Goal: Information Seeking & Learning: Find specific fact

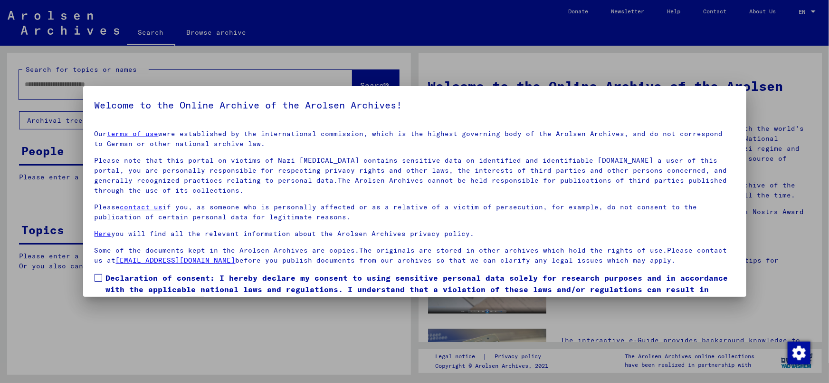
click at [599, 183] on p "Please note that this portal on victims of Nazi [MEDICAL_DATA] contains sensiti…" at bounding box center [415, 175] width 641 height 40
click at [99, 276] on span at bounding box center [99, 278] width 8 height 8
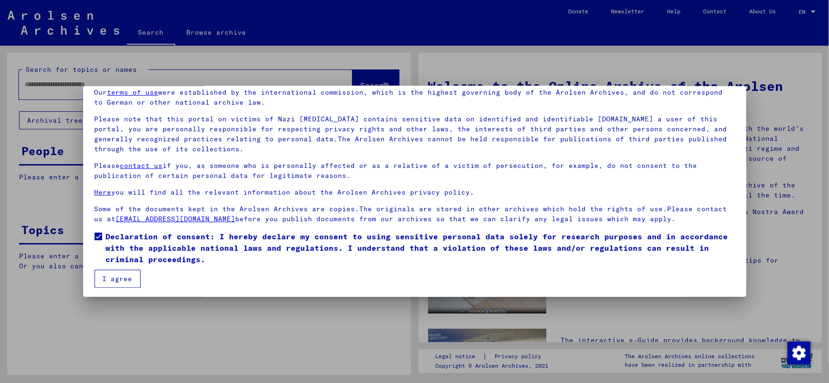
scroll to position [43, 0]
click at [126, 279] on button "I agree" at bounding box center [118, 277] width 46 height 18
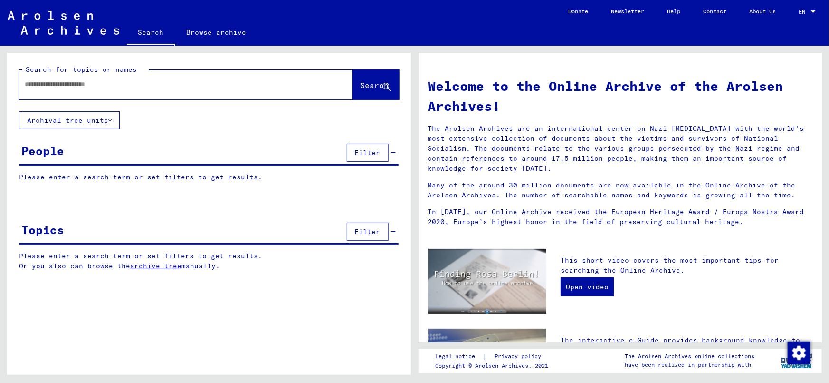
click at [105, 80] on input "text" at bounding box center [174, 84] width 299 height 10
type input "*****"
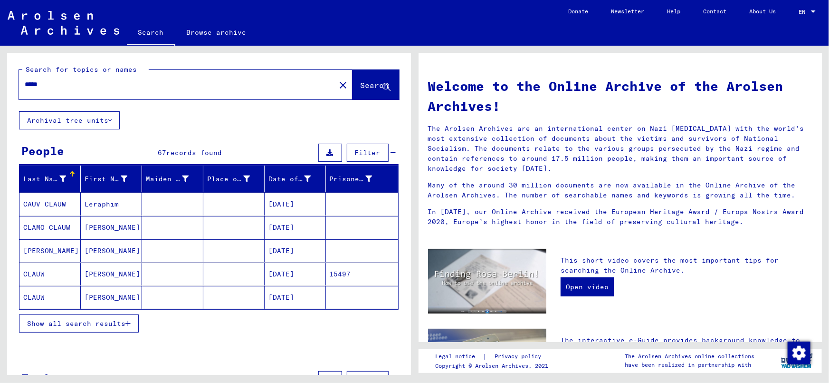
click at [299, 223] on mat-cell "[DATE]" at bounding box center [295, 227] width 61 height 23
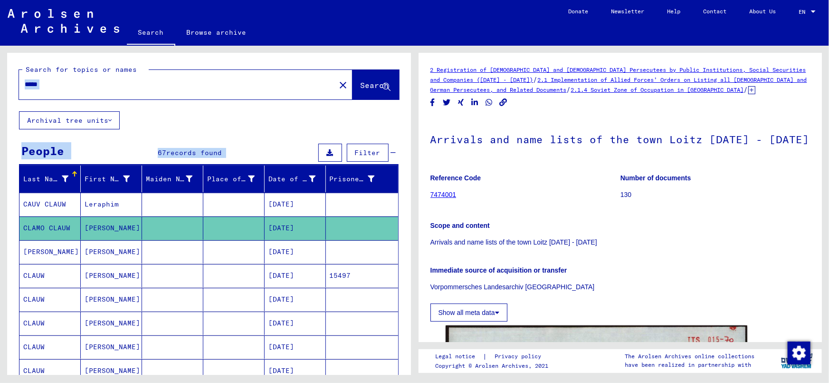
drag, startPoint x: 401, startPoint y: 137, endPoint x: 400, endPoint y: 152, distance: 14.3
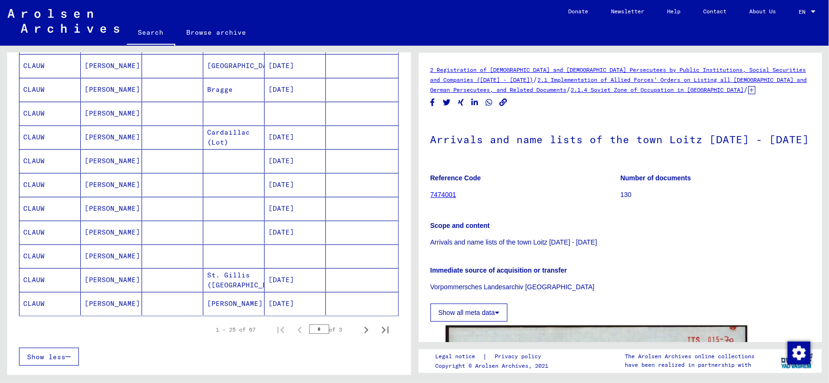
scroll to position [479, 0]
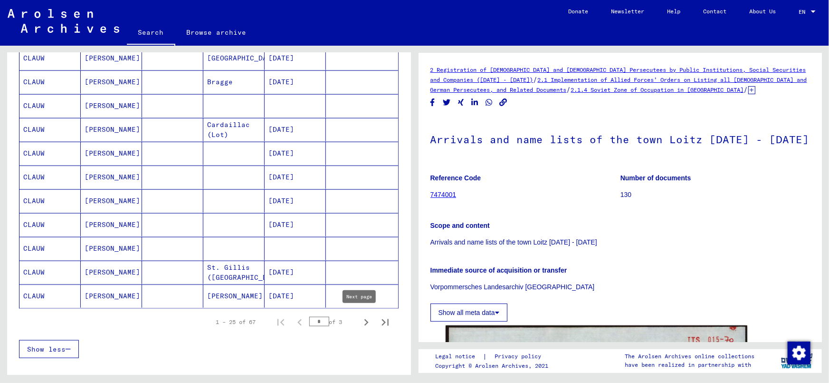
click at [361, 317] on icon "Next page" at bounding box center [366, 322] width 13 height 13
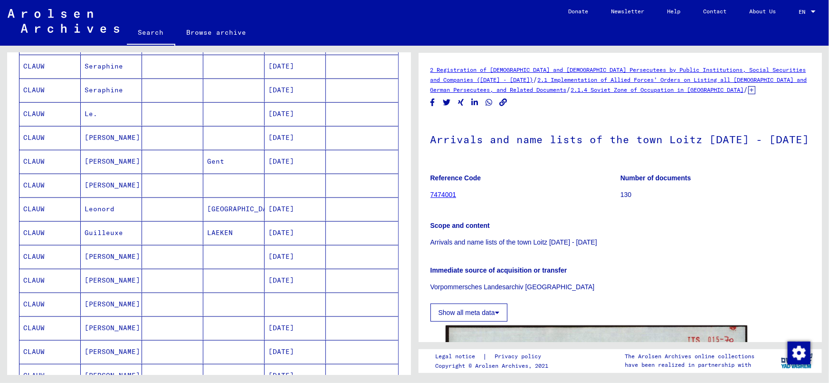
scroll to position [272, 0]
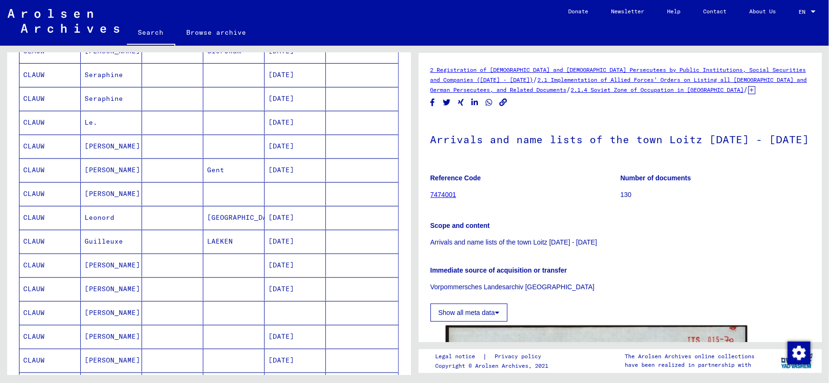
click at [276, 189] on mat-cell at bounding box center [295, 193] width 61 height 23
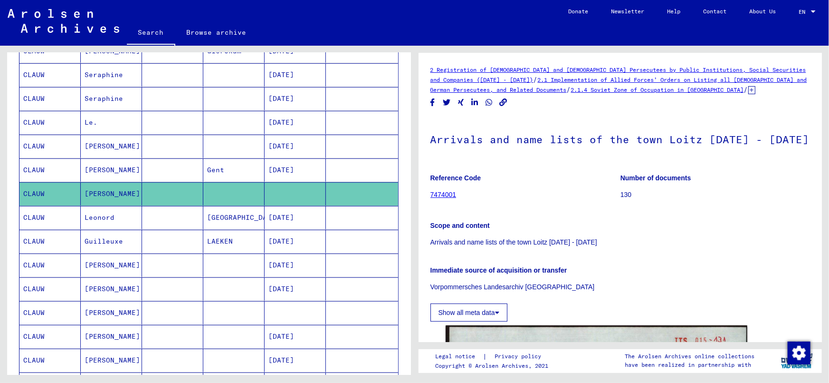
click at [282, 158] on mat-cell "[DATE]" at bounding box center [295, 169] width 61 height 23
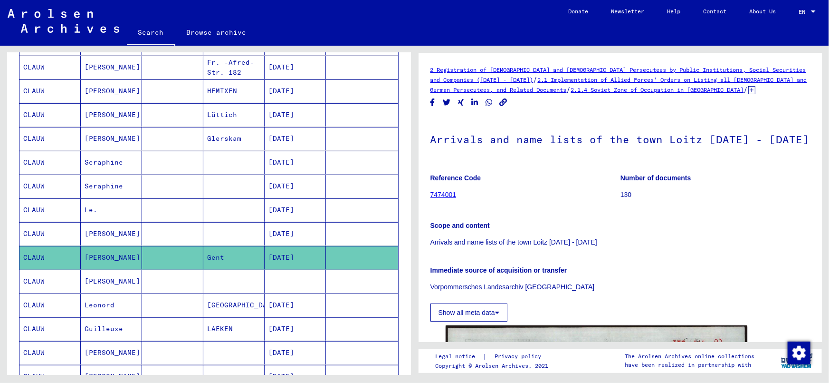
scroll to position [181, 0]
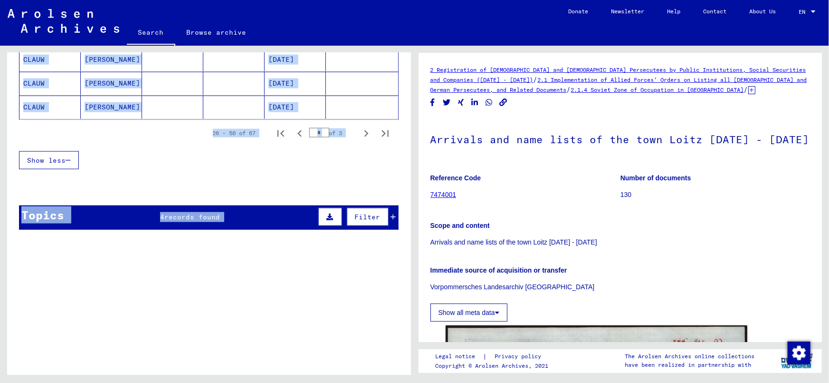
drag, startPoint x: 409, startPoint y: 141, endPoint x: 386, endPoint y: 278, distance: 138.8
click at [387, 287] on div "Search for topics or names ***** close Search Archival tree units People 67 rec…" at bounding box center [209, 217] width 404 height 329
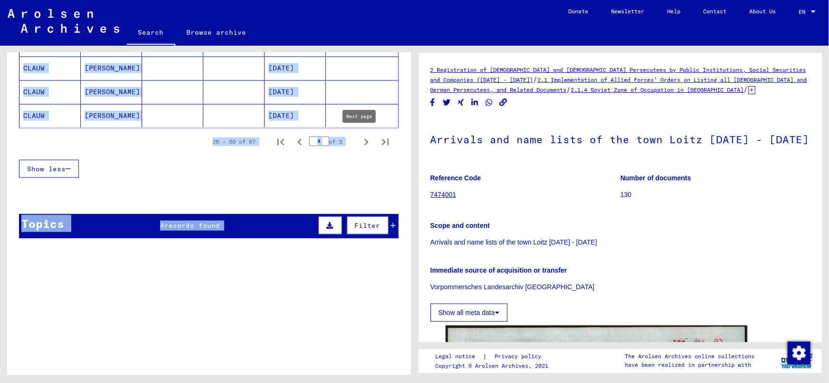
click at [364, 136] on icon "Next page" at bounding box center [366, 141] width 13 height 13
type input "*"
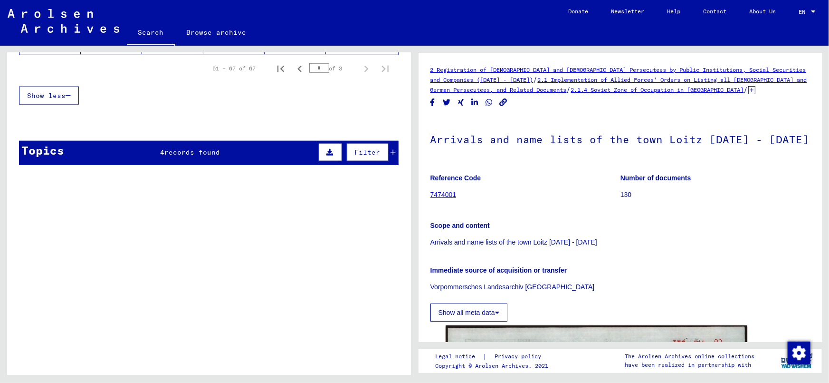
click at [213, 270] on div "Records of the ITS and its predecessors / Inquiry processing / ITS case files a…" at bounding box center [226, 291] width 278 height 43
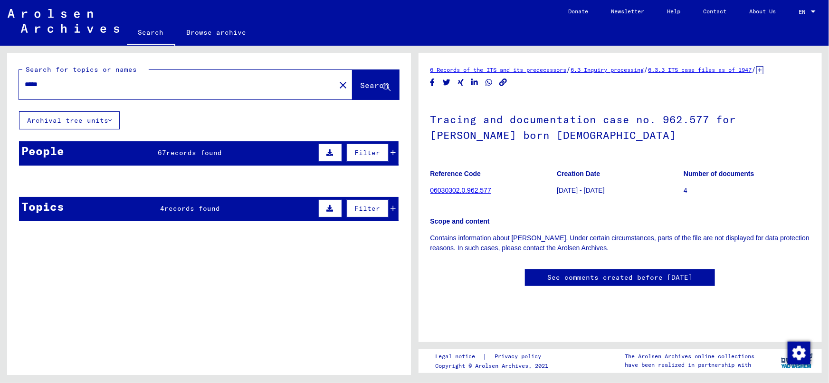
click at [196, 141] on div "People 67 records found Filter" at bounding box center [209, 153] width 380 height 24
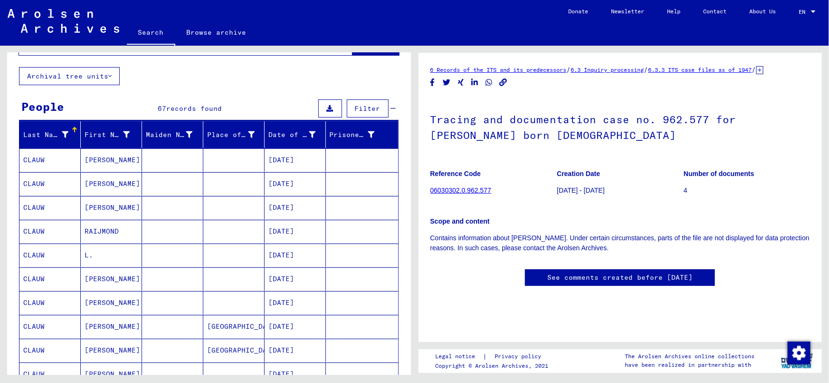
scroll to position [48, 0]
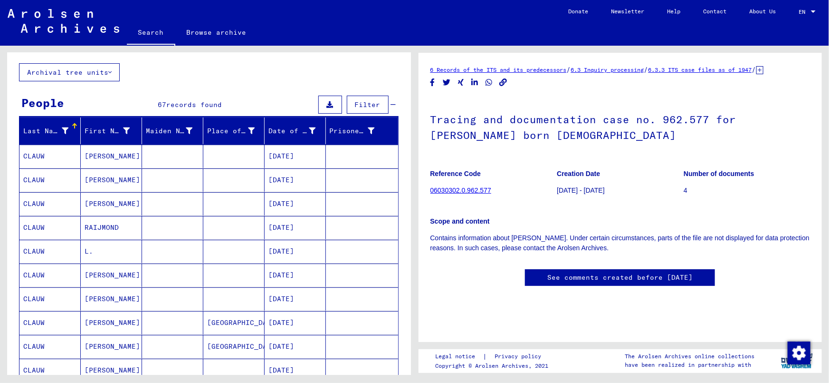
click at [280, 203] on mat-cell "[DATE]" at bounding box center [295, 203] width 61 height 23
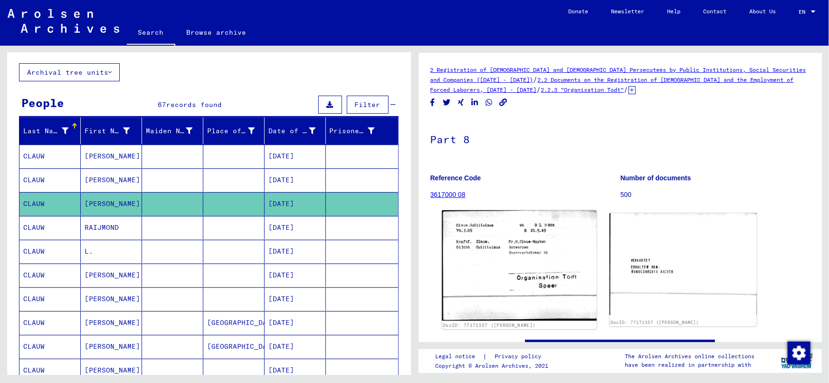
click at [488, 253] on img at bounding box center [519, 265] width 154 height 110
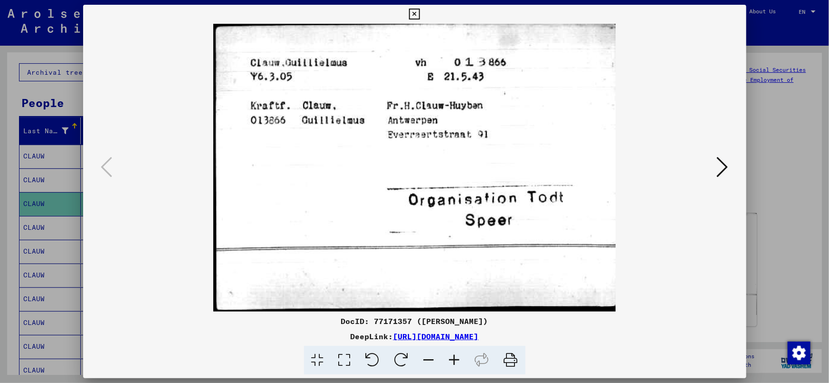
click at [123, 133] on img at bounding box center [414, 167] width 599 height 287
click at [754, 110] on div at bounding box center [414, 191] width 829 height 383
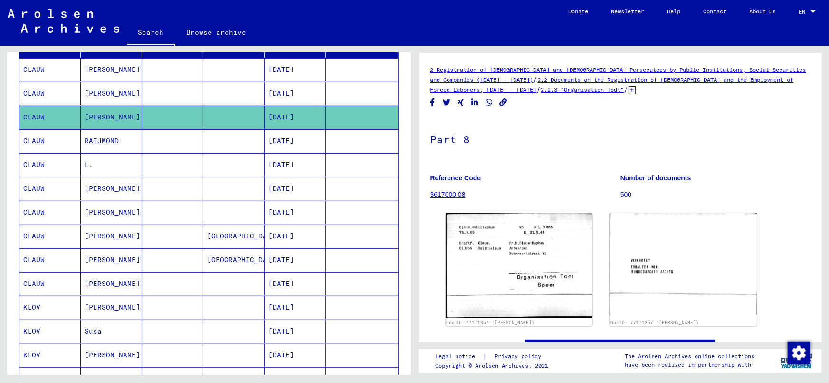
scroll to position [91, 0]
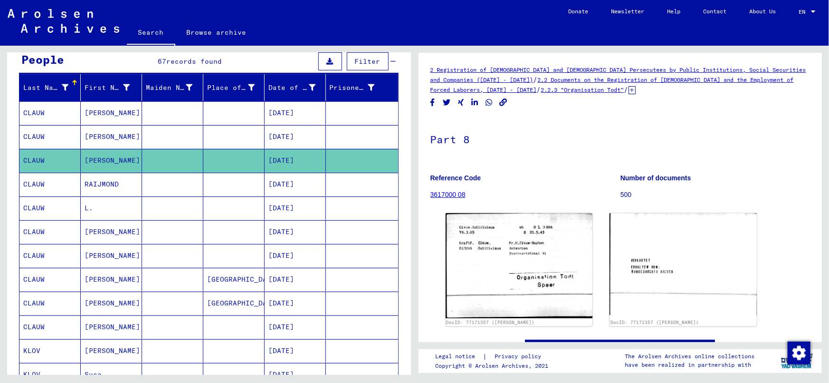
click at [269, 109] on mat-cell "[DATE]" at bounding box center [295, 112] width 61 height 23
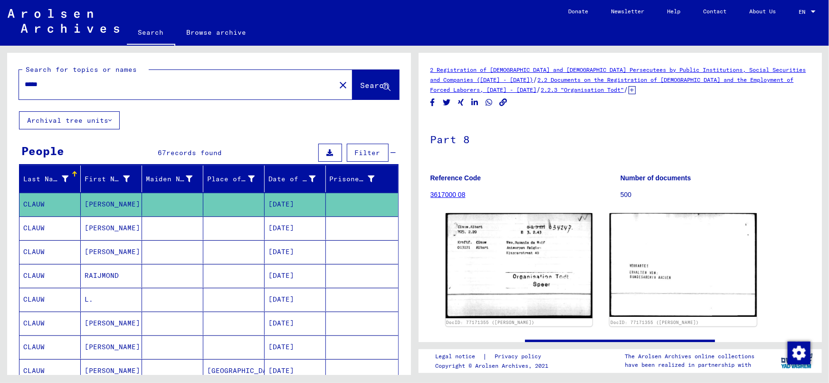
click at [171, 84] on input "*****" at bounding box center [177, 84] width 305 height 10
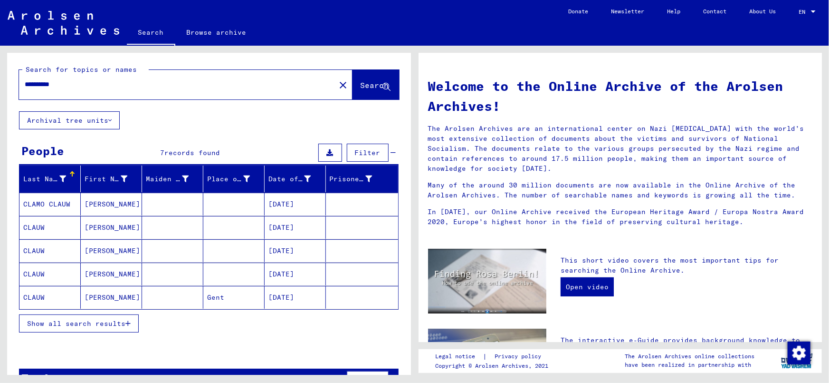
click at [93, 319] on span "Show all search results" at bounding box center [76, 323] width 98 height 9
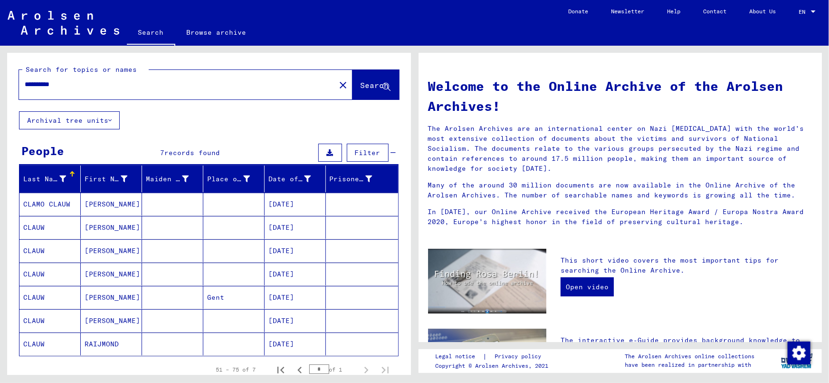
click at [281, 296] on mat-cell "[DATE]" at bounding box center [295, 297] width 61 height 23
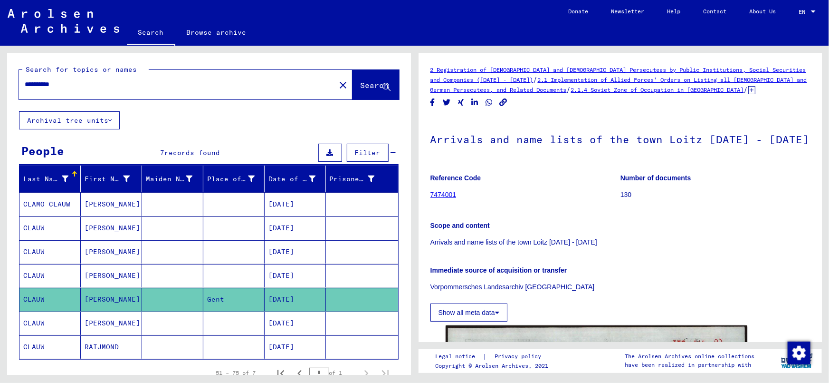
click at [291, 316] on mat-cell "[DATE]" at bounding box center [295, 322] width 61 height 23
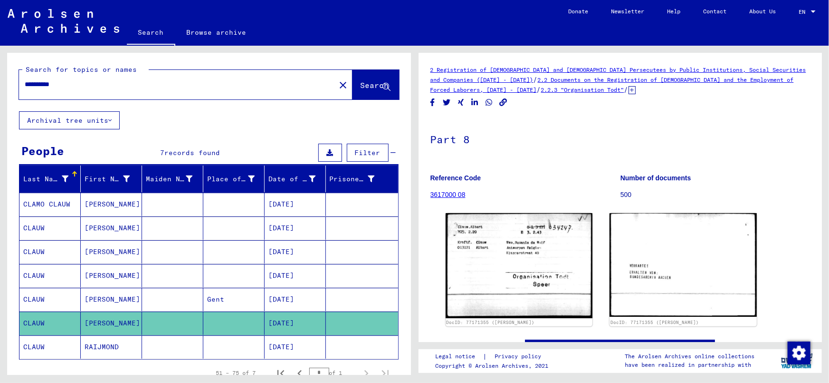
click at [285, 276] on mat-cell "[DATE]" at bounding box center [295, 275] width 61 height 23
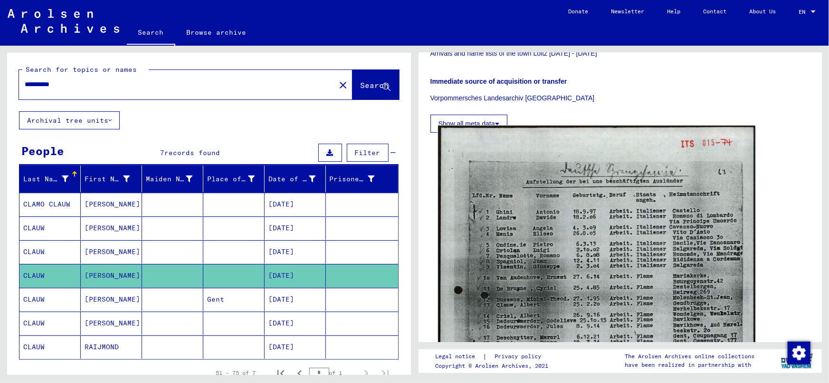
scroll to position [216, 0]
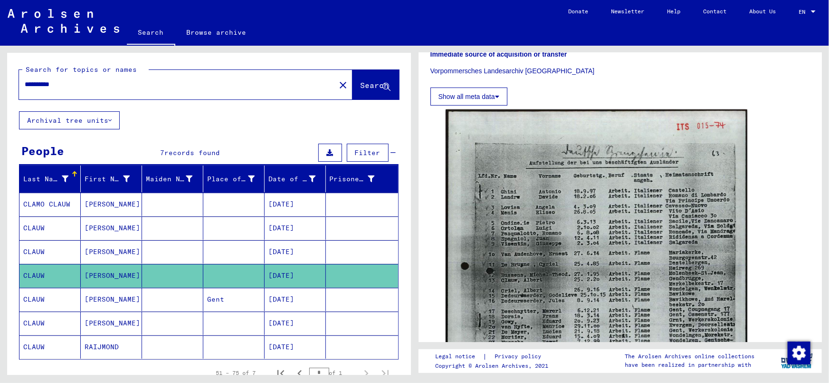
click at [301, 296] on mat-cell "[DATE]" at bounding box center [295, 298] width 61 height 23
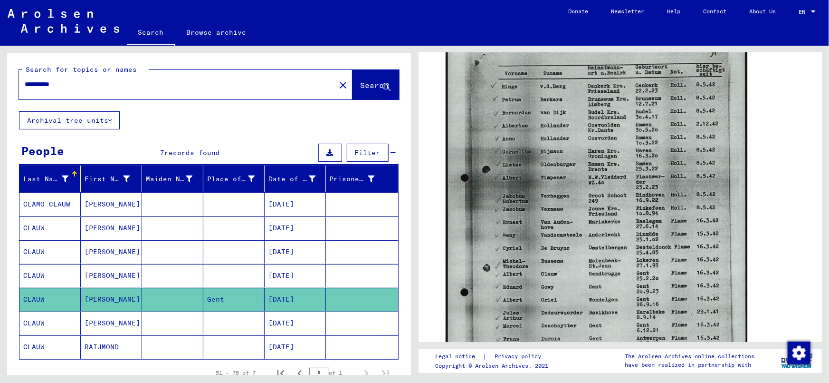
scroll to position [302, 0]
click at [292, 227] on mat-cell "[DATE]" at bounding box center [295, 227] width 61 height 23
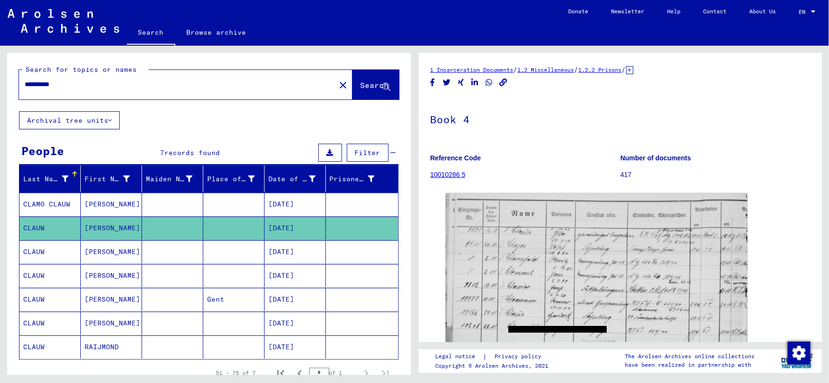
click at [282, 197] on mat-cell "[DATE]" at bounding box center [295, 203] width 61 height 23
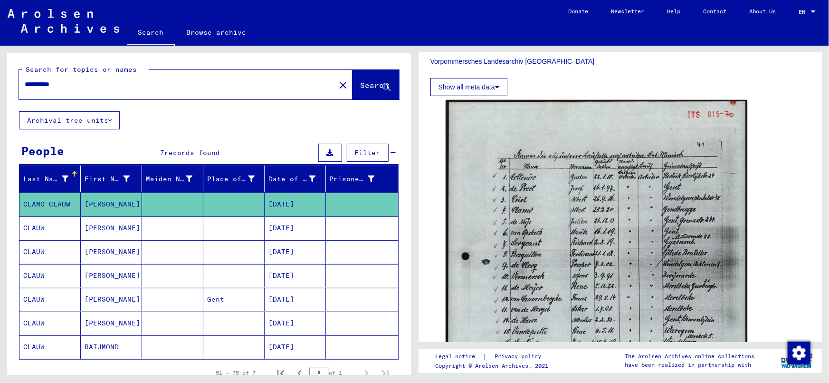
scroll to position [216, 0]
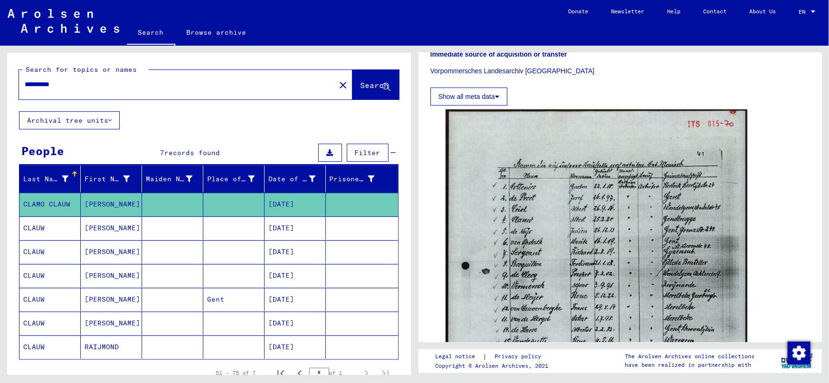
click at [86, 86] on input "**********" at bounding box center [177, 84] width 305 height 10
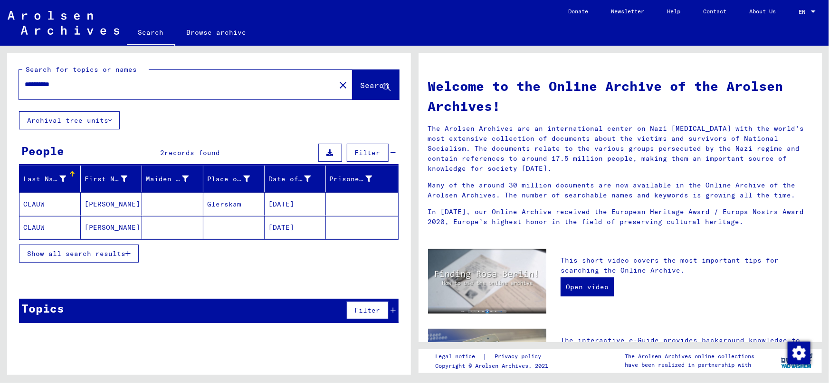
click at [101, 247] on button "Show all search results" at bounding box center [79, 253] width 120 height 18
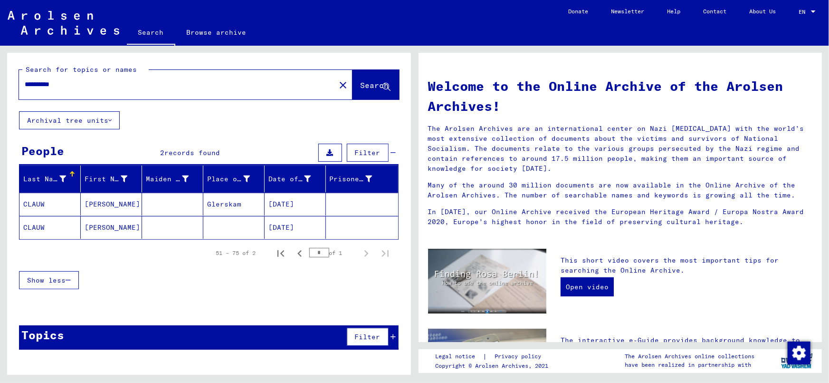
click at [286, 225] on mat-cell "[DATE]" at bounding box center [295, 227] width 61 height 23
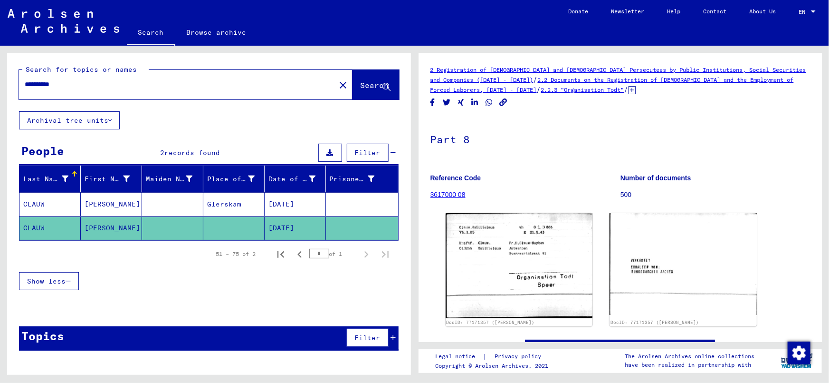
drag, startPoint x: 52, startPoint y: 83, endPoint x: 150, endPoint y: 86, distance: 97.9
click at [148, 86] on input "**********" at bounding box center [177, 84] width 305 height 10
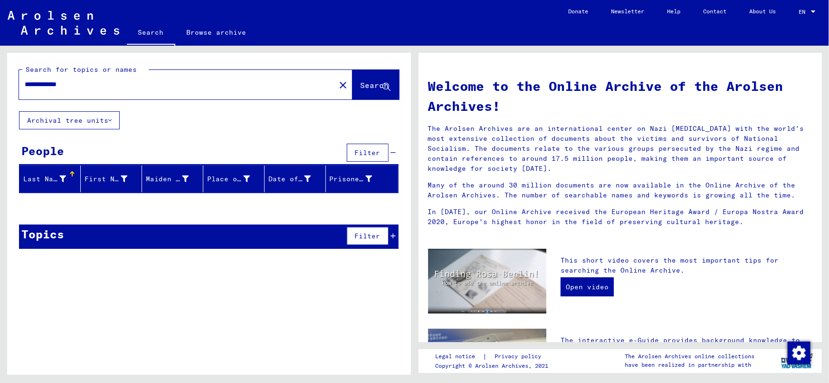
click at [92, 124] on button "Archival tree units" at bounding box center [69, 120] width 101 height 18
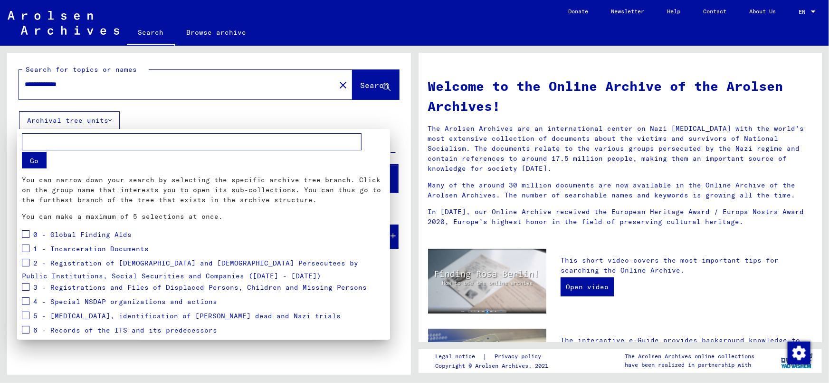
click at [61, 87] on div at bounding box center [414, 191] width 829 height 383
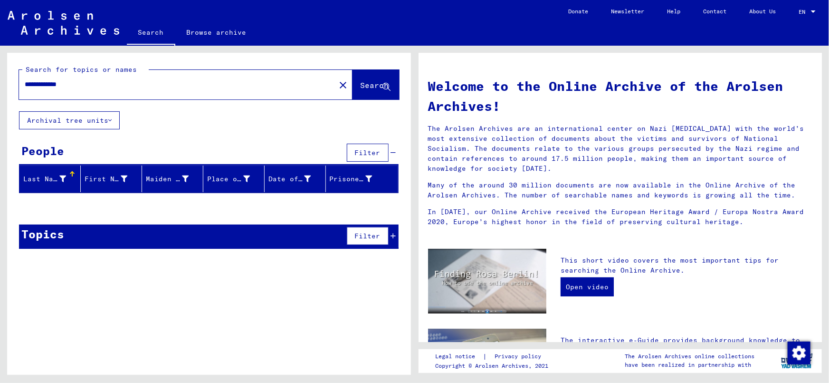
click at [64, 89] on input "**********" at bounding box center [174, 84] width 299 height 10
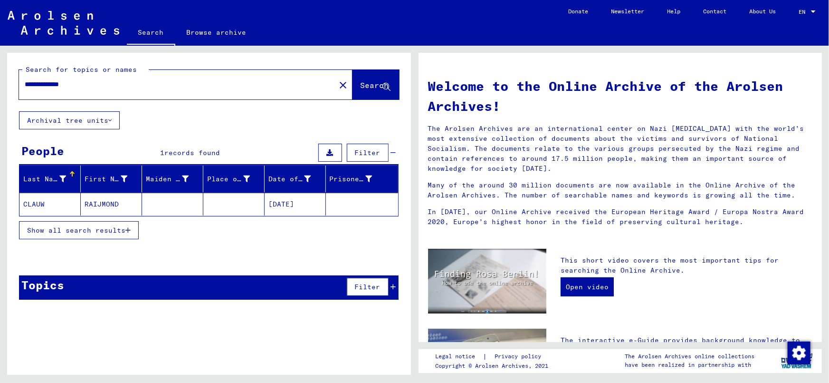
click at [60, 234] on button "Show all search results" at bounding box center [79, 230] width 120 height 18
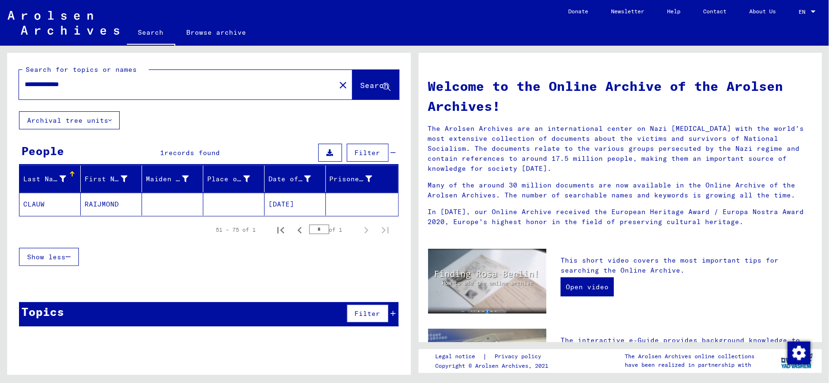
drag, startPoint x: 86, startPoint y: 86, endPoint x: 53, endPoint y: 82, distance: 33.9
click at [53, 82] on input "**********" at bounding box center [174, 84] width 299 height 10
type input "*"
click at [362, 81] on span "Search" at bounding box center [375, 85] width 29 height 10
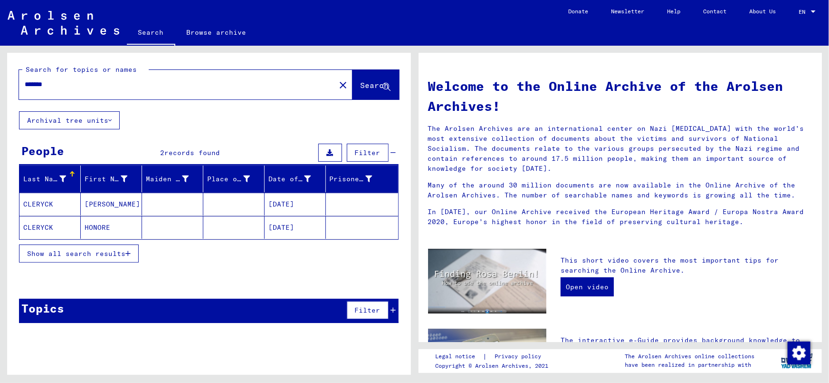
click at [119, 252] on span "Show all search results" at bounding box center [76, 253] width 98 height 9
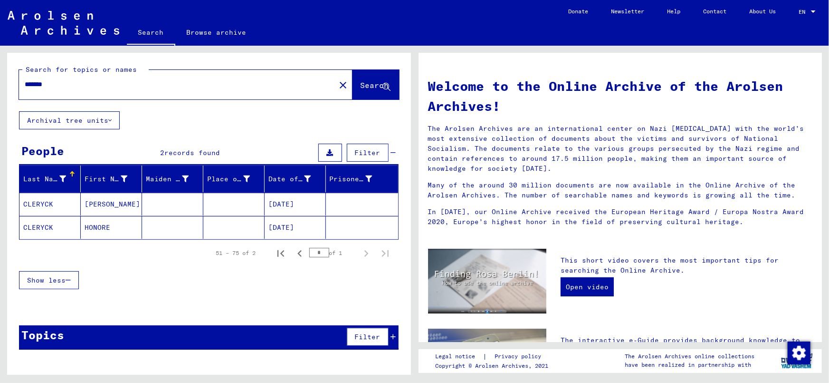
click at [306, 203] on mat-cell "[DATE]" at bounding box center [295, 203] width 61 height 23
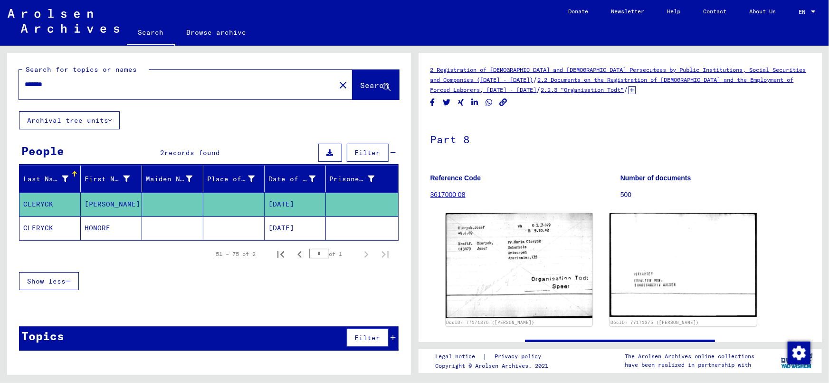
drag, startPoint x: 2, startPoint y: 87, endPoint x: -2, endPoint y: 100, distance: 13.1
click at [0, 100] on html "Search Browse archive Donate Newsletter Help Contact About Us Search Browse arc…" at bounding box center [414, 191] width 829 height 383
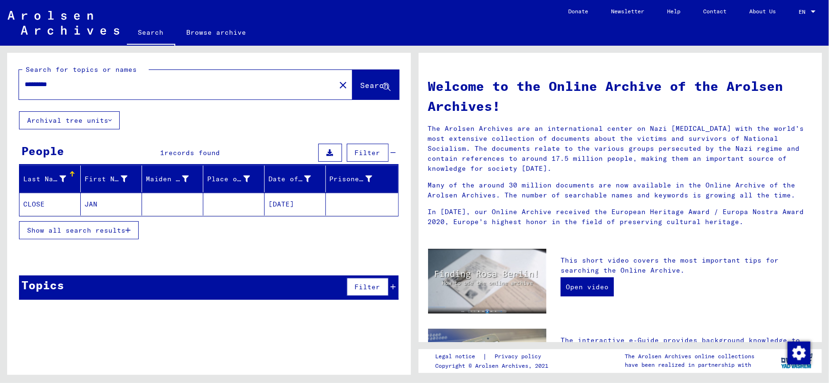
click at [113, 223] on button "Show all search results" at bounding box center [79, 230] width 120 height 18
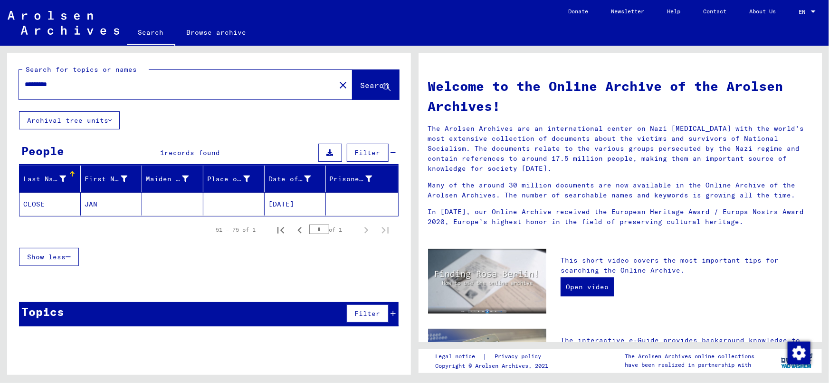
drag, startPoint x: 9, startPoint y: 71, endPoint x: -2, endPoint y: 71, distance: 10.5
click at [0, 71] on html "Search Browse archive Donate Newsletter Help Contact About Us Search Browse arc…" at bounding box center [414, 191] width 829 height 383
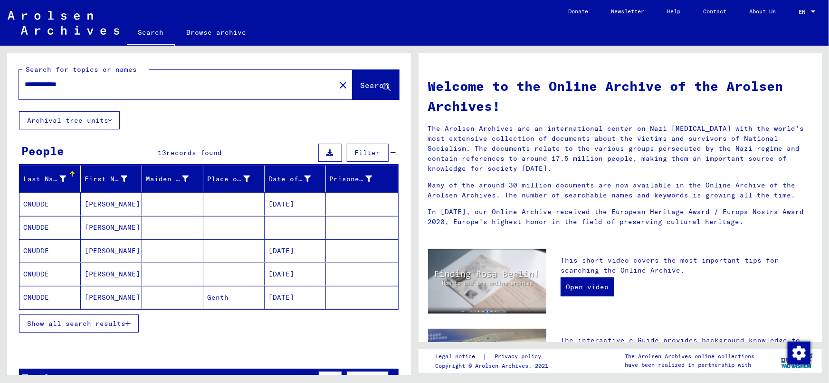
click at [115, 321] on span "Show all search results" at bounding box center [76, 323] width 98 height 9
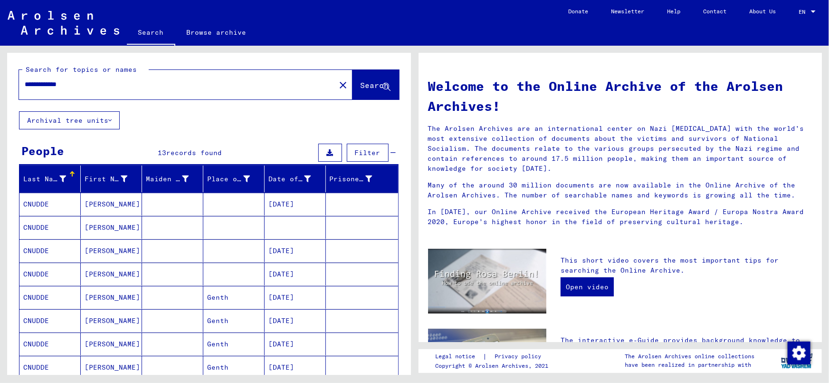
click at [237, 114] on div "**********" at bounding box center [209, 333] width 404 height 560
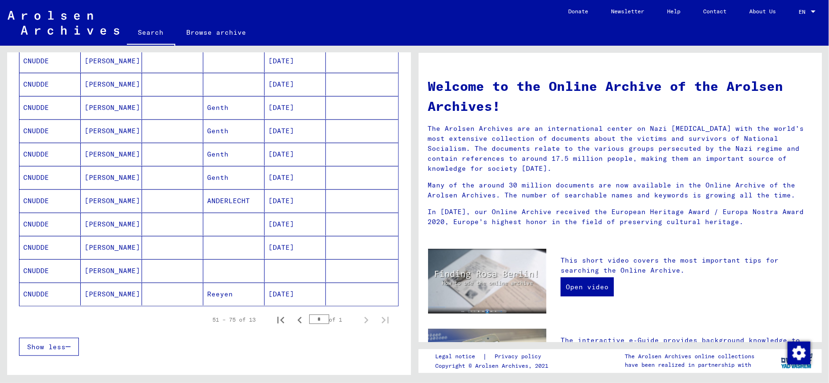
click at [291, 220] on mat-cell "[DATE]" at bounding box center [295, 223] width 61 height 23
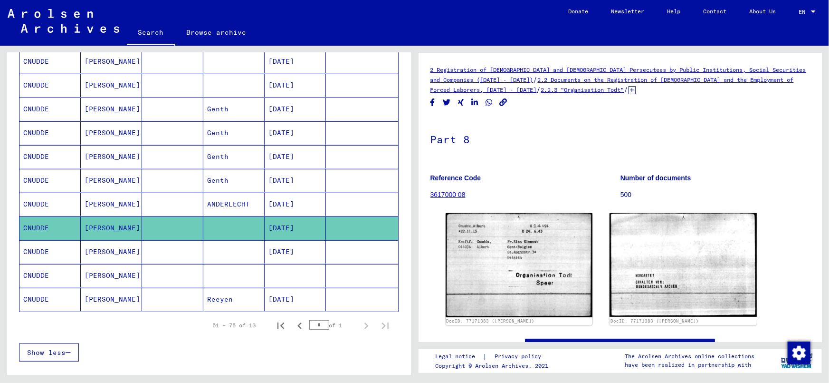
click at [288, 271] on mat-cell at bounding box center [295, 275] width 61 height 23
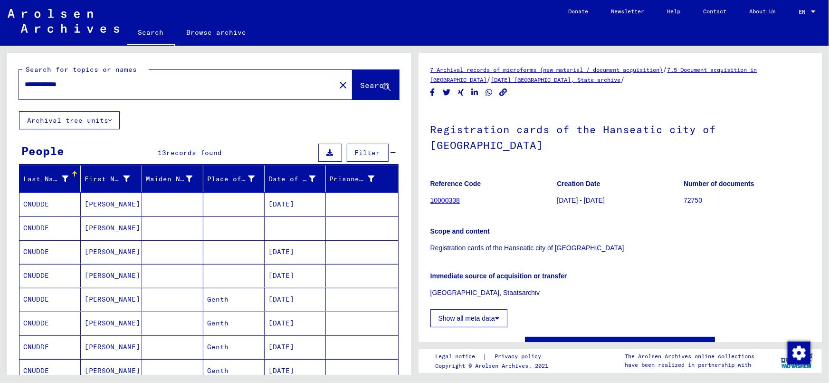
click at [289, 221] on mat-cell at bounding box center [295, 227] width 61 height 23
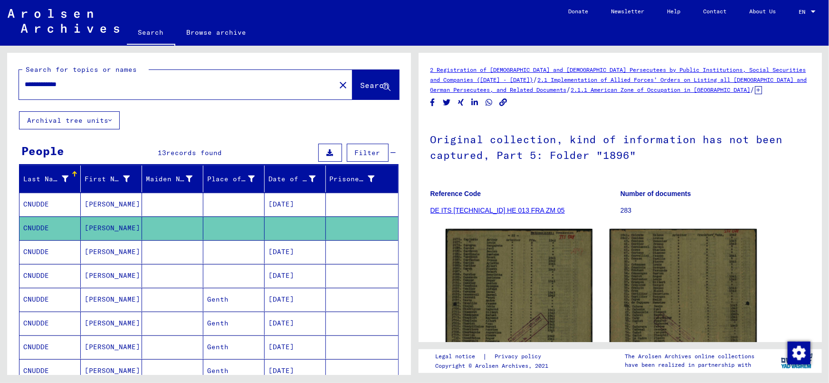
drag, startPoint x: 57, startPoint y: 74, endPoint x: 52, endPoint y: 71, distance: 5.5
click at [52, 71] on div "**********" at bounding box center [209, 82] width 380 height 35
type input "*"
click at [361, 89] on span "Search" at bounding box center [375, 85] width 29 height 10
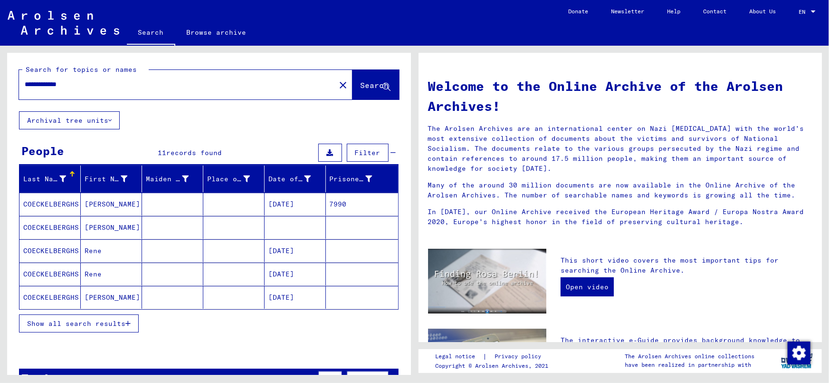
click at [95, 321] on span "Show all search results" at bounding box center [76, 323] width 98 height 9
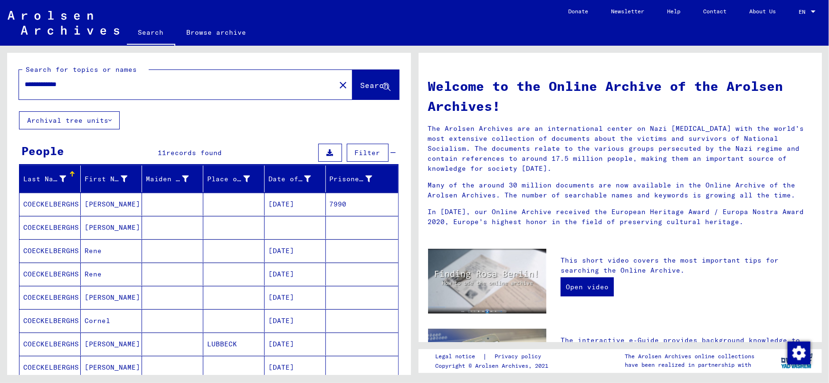
click at [179, 224] on mat-cell at bounding box center [172, 227] width 61 height 23
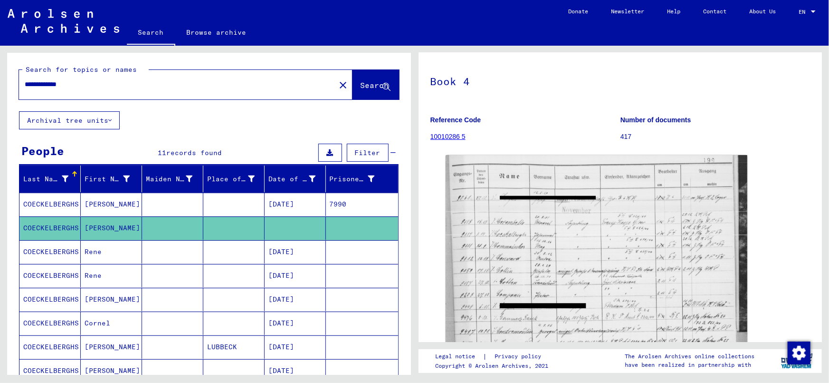
click at [47, 85] on input "**********" at bounding box center [177, 84] width 305 height 10
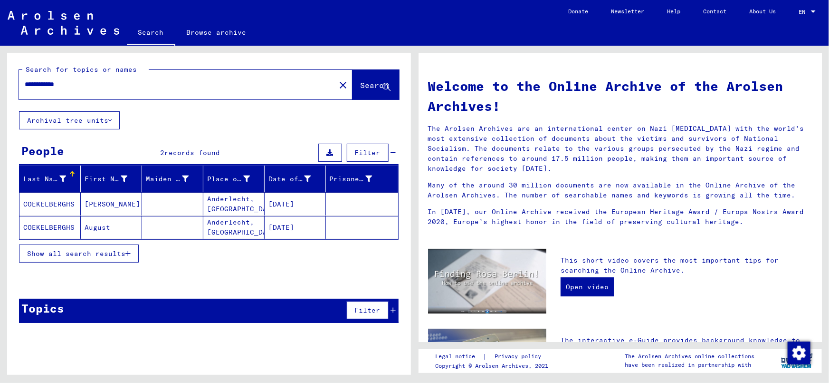
click at [115, 255] on span "Show all search results" at bounding box center [76, 253] width 98 height 9
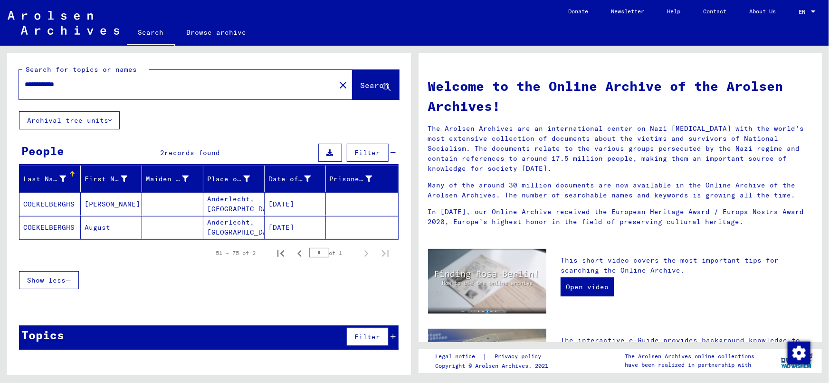
click at [83, 83] on input "**********" at bounding box center [174, 84] width 299 height 10
drag, startPoint x: 37, startPoint y: 84, endPoint x: 85, endPoint y: 147, distance: 79.4
click at [38, 85] on input "**********" at bounding box center [174, 84] width 299 height 10
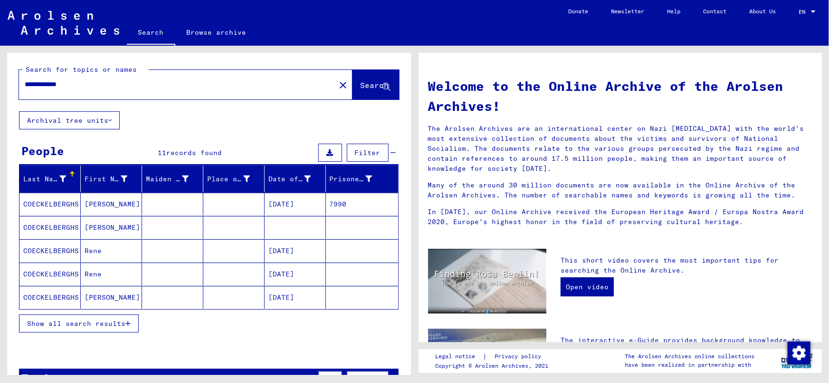
drag, startPoint x: 67, startPoint y: 83, endPoint x: 73, endPoint y: 88, distance: 8.1
click at [71, 86] on input "**********" at bounding box center [174, 84] width 299 height 10
type input "**********"
click at [100, 323] on span "Show all search results" at bounding box center [76, 323] width 98 height 9
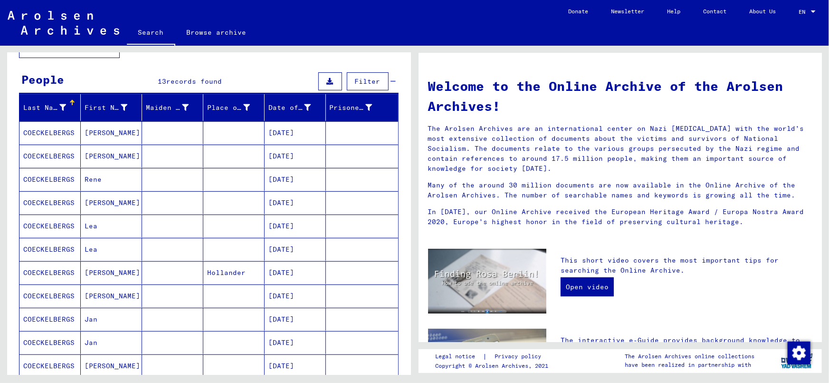
scroll to position [137, 0]
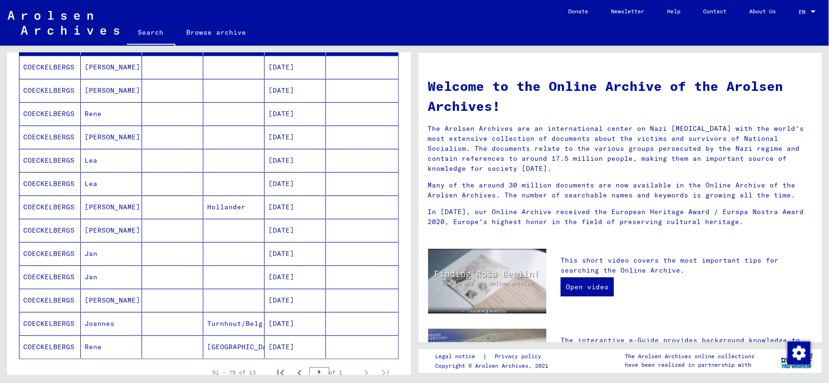
click at [297, 302] on mat-cell "[DATE]" at bounding box center [295, 299] width 61 height 23
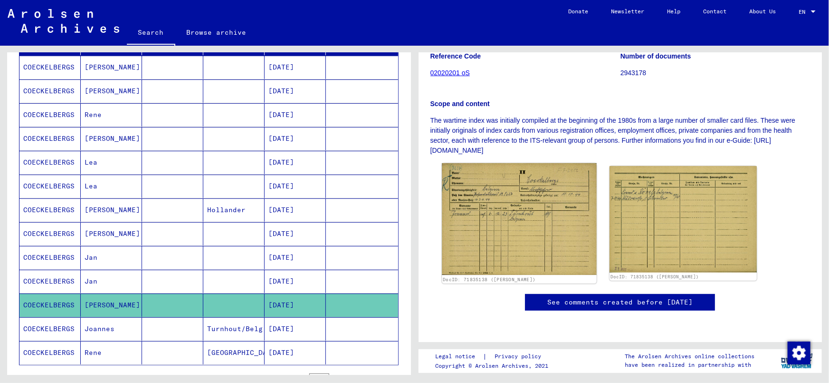
scroll to position [159, 0]
click at [500, 209] on img at bounding box center [519, 219] width 154 height 112
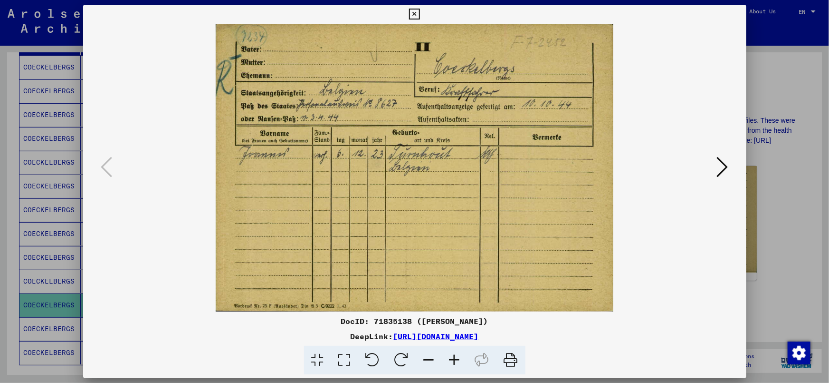
click at [718, 168] on icon at bounding box center [722, 166] width 11 height 23
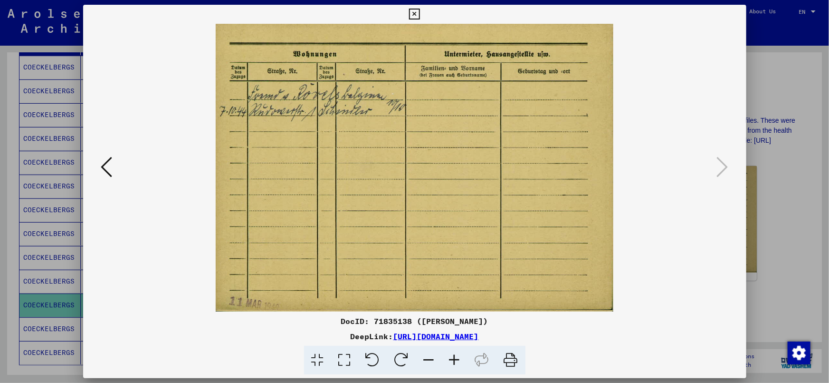
click at [789, 143] on div at bounding box center [414, 191] width 829 height 383
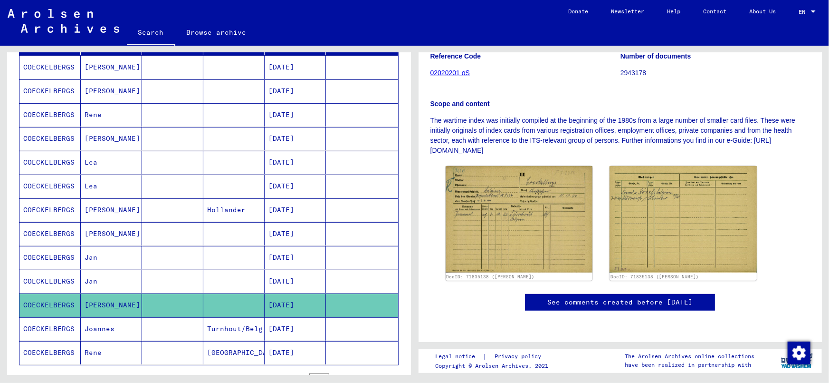
click at [285, 323] on mat-cell "[DATE]" at bounding box center [295, 328] width 61 height 23
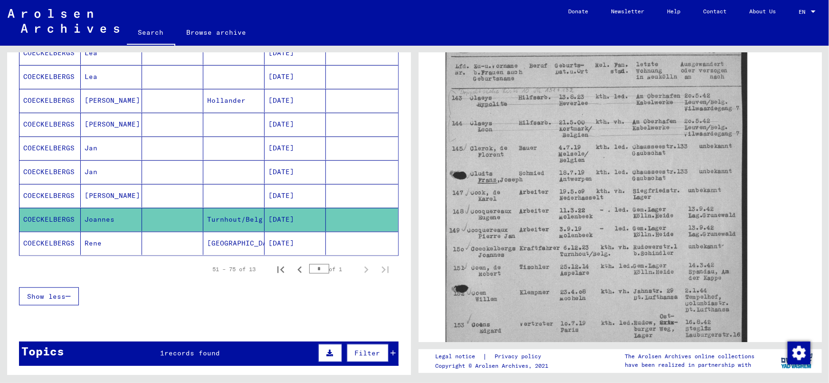
scroll to position [250, 0]
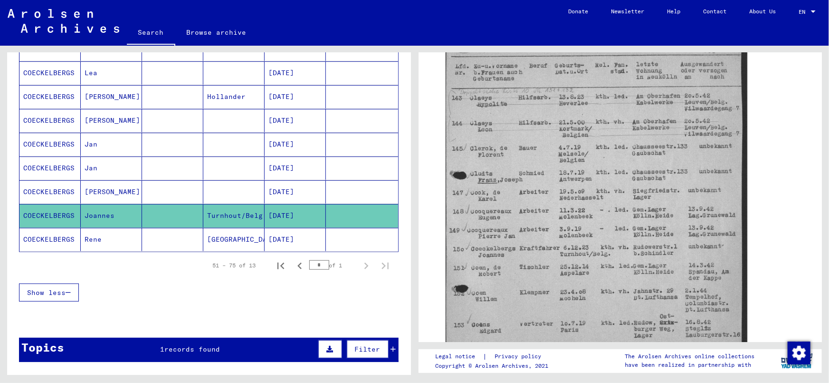
click at [249, 346] on div "Topics 1 records found Filter" at bounding box center [209, 349] width 380 height 24
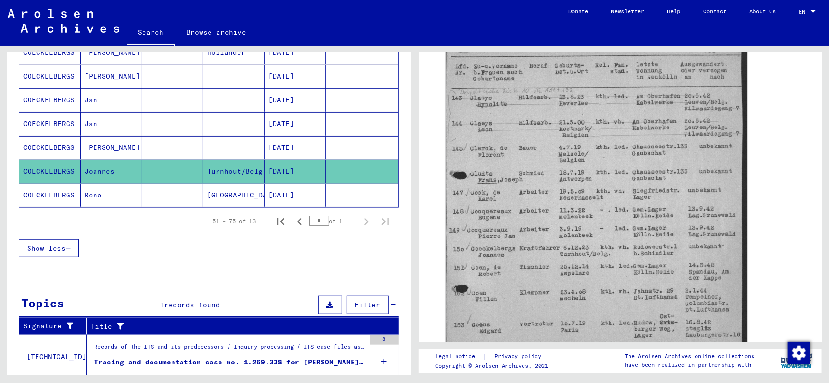
scroll to position [309, 0]
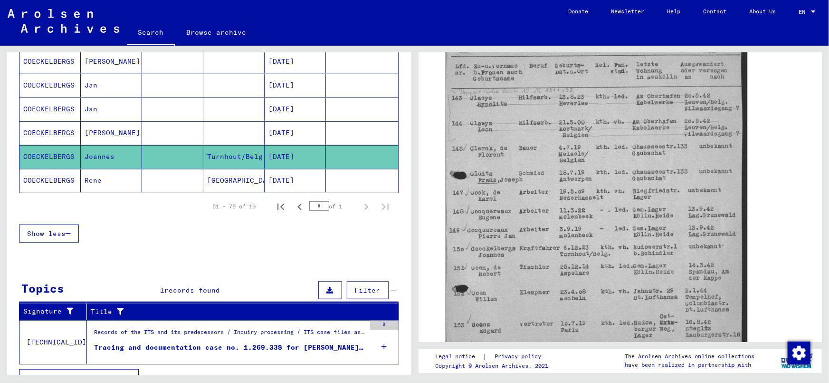
click at [230, 343] on div "Tracing and documentation case no. 1.269.338 for [PERSON_NAME] born [DEMOGRAPHI…" at bounding box center [229, 347] width 271 height 10
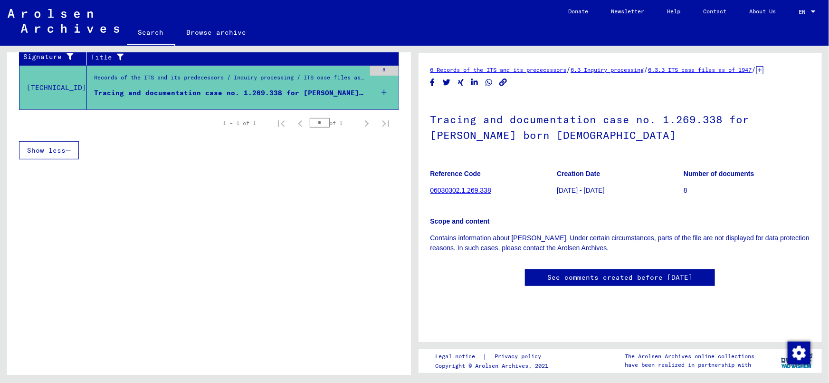
scroll to position [43, 0]
drag, startPoint x: 411, startPoint y: 214, endPoint x: 411, endPoint y: 169, distance: 45.1
click at [411, 169] on div "**********" at bounding box center [207, 210] width 414 height 329
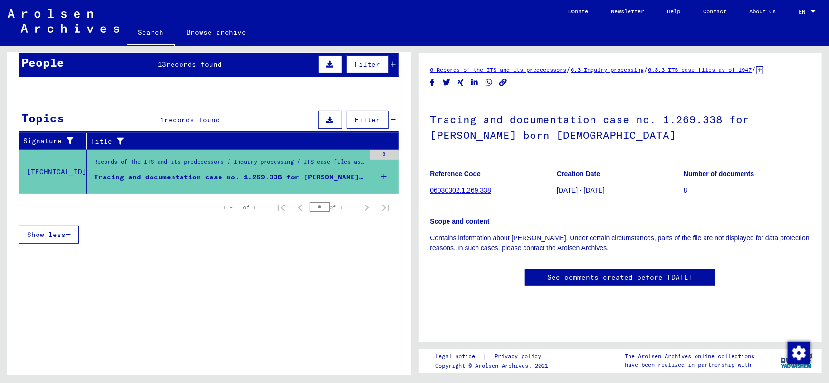
scroll to position [86, 0]
